Goal: Task Accomplishment & Management: Manage account settings

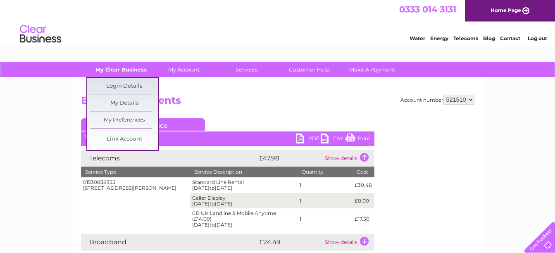
click at [123, 68] on link "My Clear Business" at bounding box center [121, 69] width 68 height 15
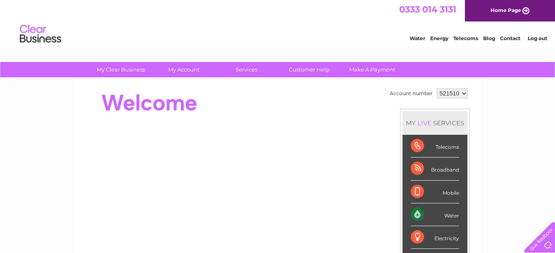
click at [539, 38] on link "Log out" at bounding box center [537, 38] width 19 height 6
